Goal: Task Accomplishment & Management: Manage account settings

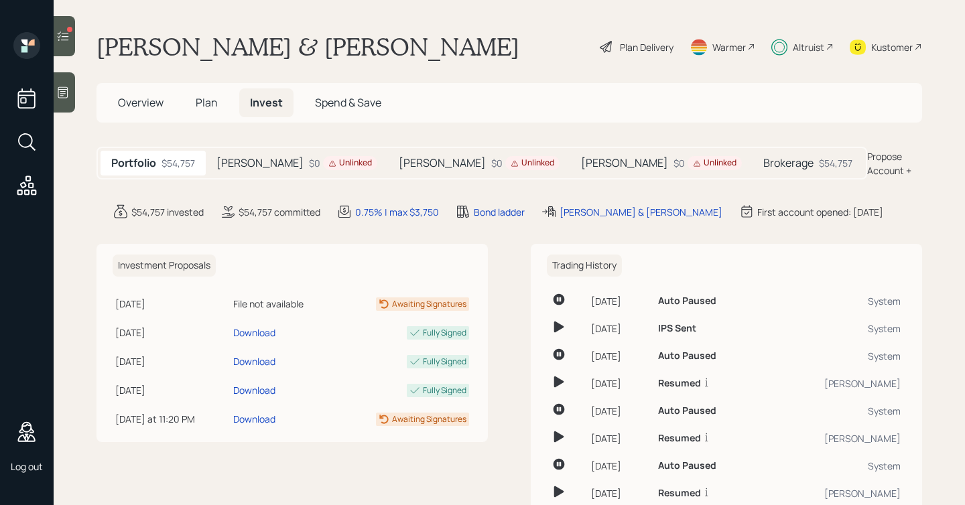
click at [323, 168] on div "Unlinked" at bounding box center [350, 163] width 54 height 14
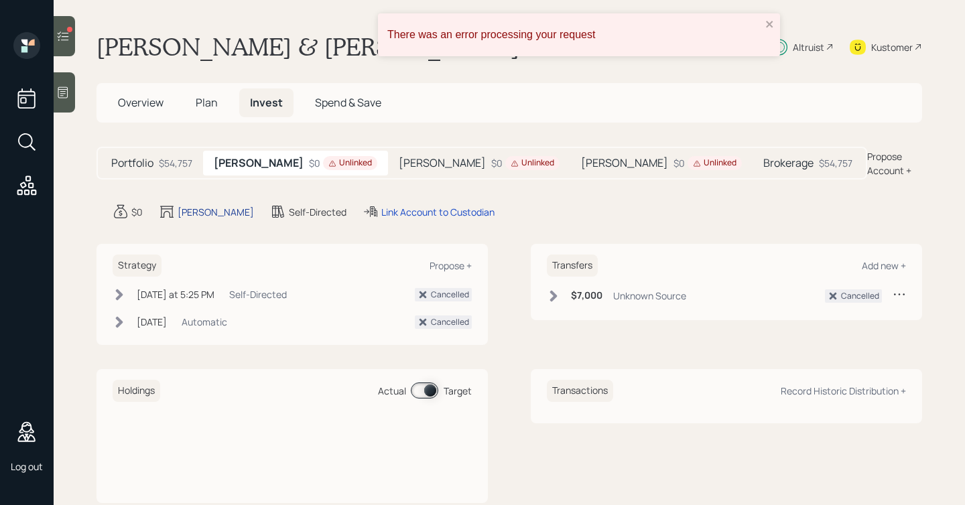
click at [186, 215] on div "Roth IRA" at bounding box center [216, 212] width 76 height 14
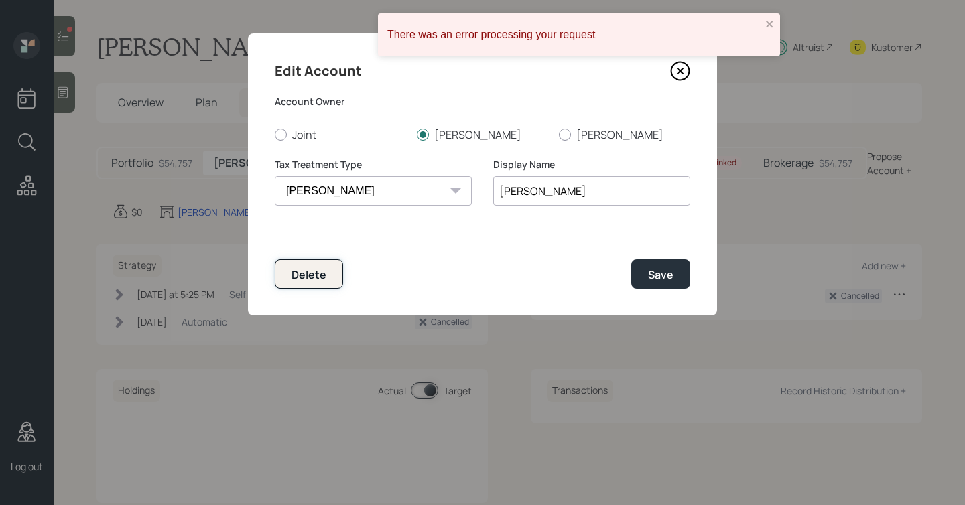
click at [314, 268] on div "Delete" at bounding box center [309, 274] width 35 height 15
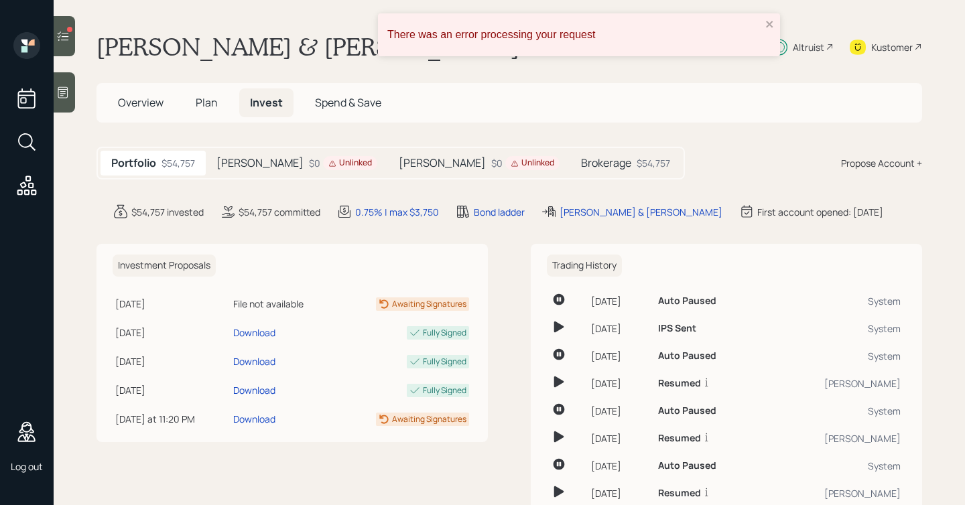
click at [306, 174] on div "[PERSON_NAME] $0 Unlinked" at bounding box center [297, 163] width 182 height 25
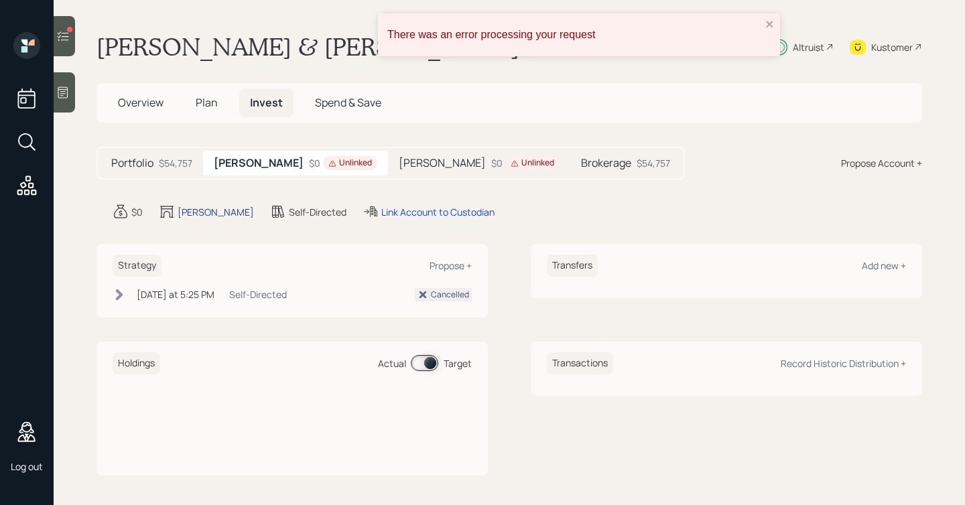
click at [215, 213] on div "[PERSON_NAME]" at bounding box center [216, 212] width 76 height 14
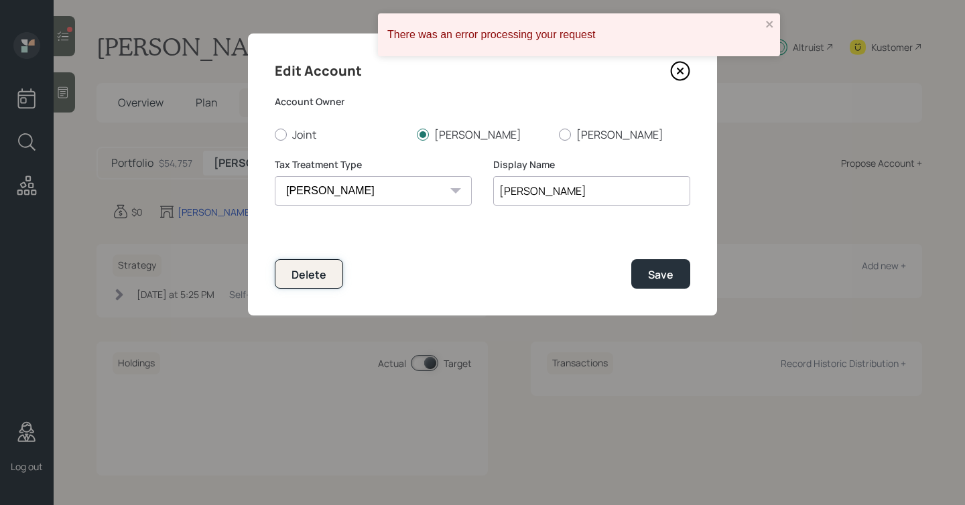
click at [311, 265] on button "Delete" at bounding box center [309, 273] width 68 height 29
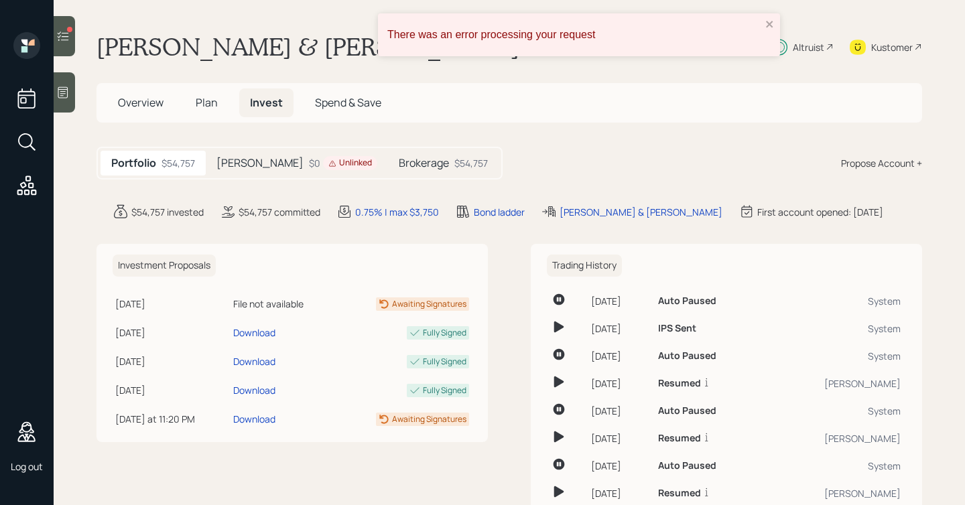
click at [277, 153] on div "[PERSON_NAME] $0 Unlinked" at bounding box center [297, 163] width 182 height 25
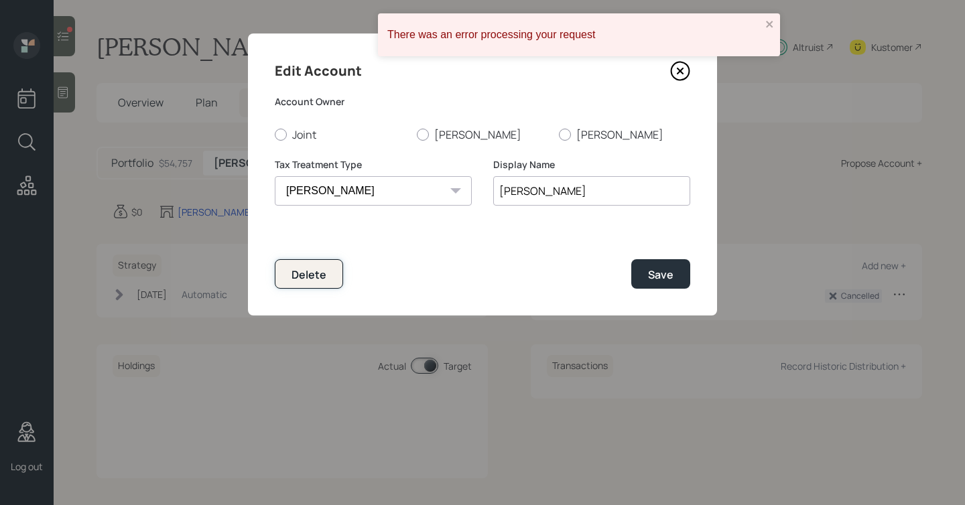
click at [322, 268] on div "Delete" at bounding box center [309, 274] width 35 height 15
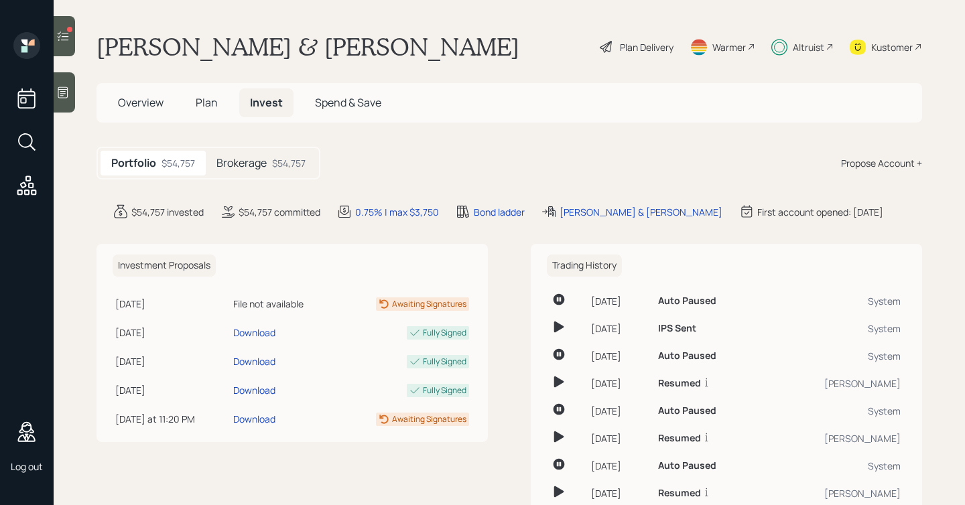
click at [279, 161] on div "$54,757" at bounding box center [289, 163] width 34 height 14
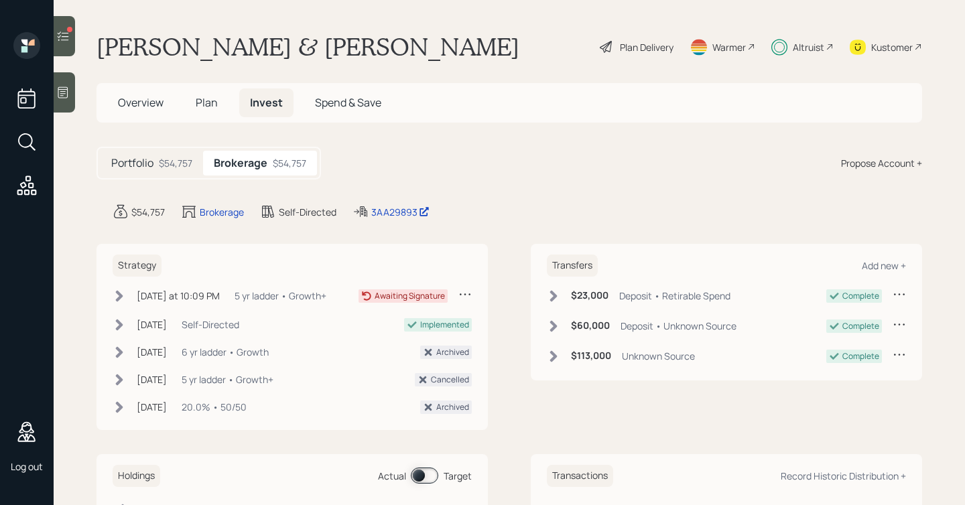
click at [641, 46] on div "Plan Delivery" at bounding box center [647, 47] width 54 height 14
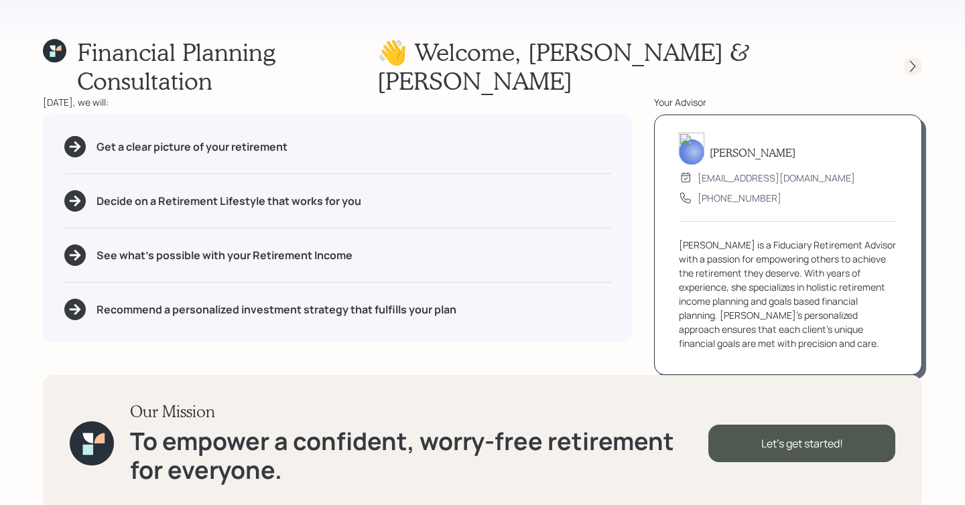
click at [916, 60] on icon at bounding box center [912, 66] width 13 height 13
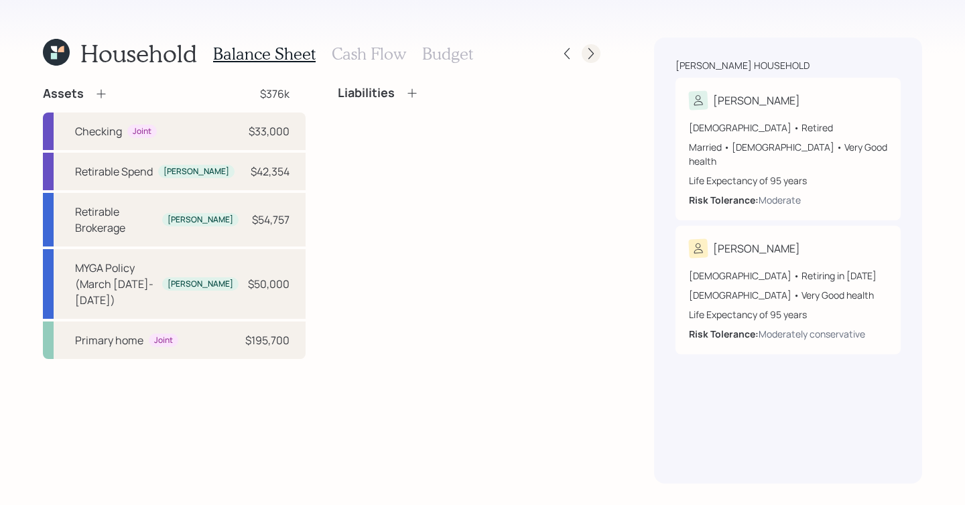
click at [592, 57] on icon at bounding box center [590, 53] width 13 height 13
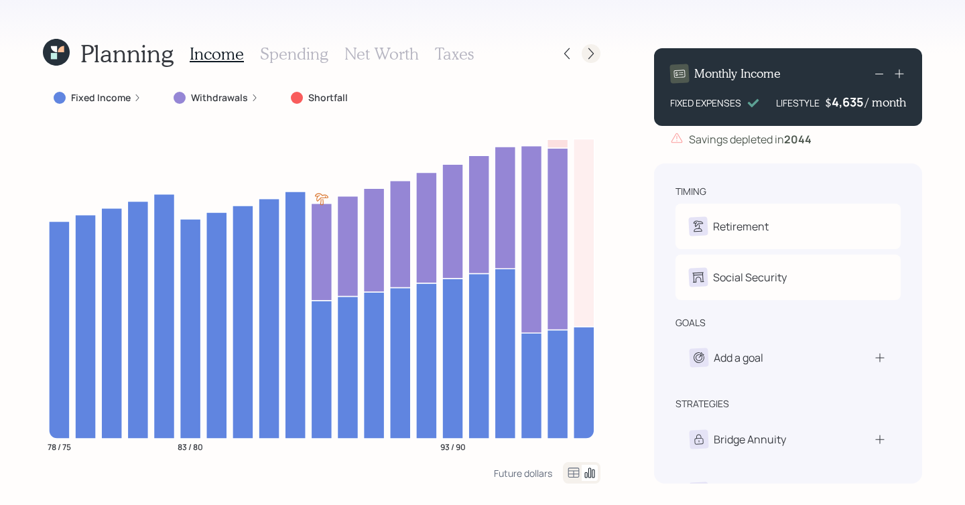
click at [590, 50] on icon at bounding box center [590, 53] width 5 height 11
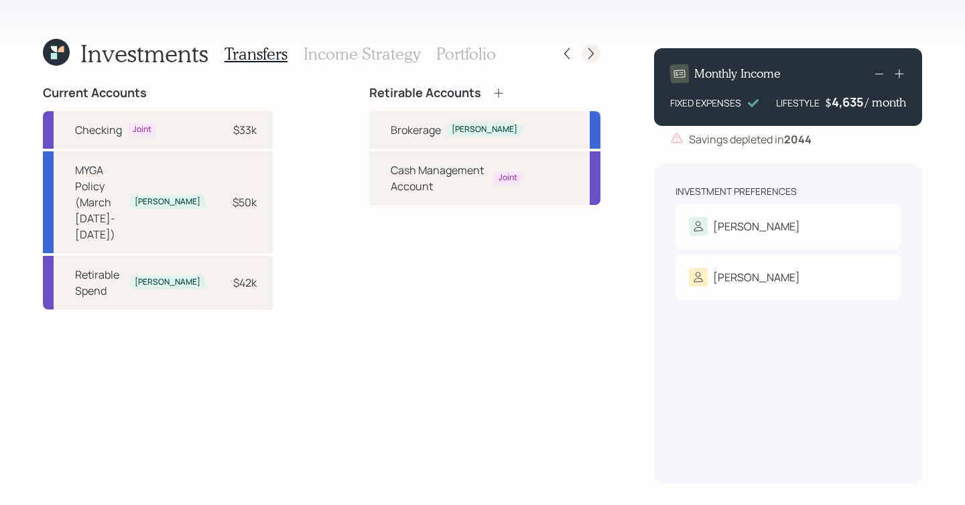
click at [591, 60] on div at bounding box center [591, 53] width 19 height 19
